Goal: Information Seeking & Learning: Learn about a topic

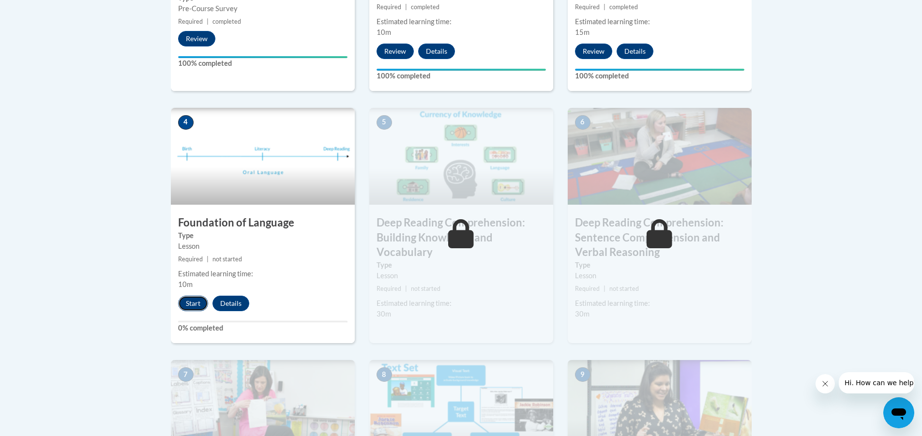
click at [199, 301] on button "Start" at bounding box center [193, 303] width 30 height 15
